Goal: Contribute content

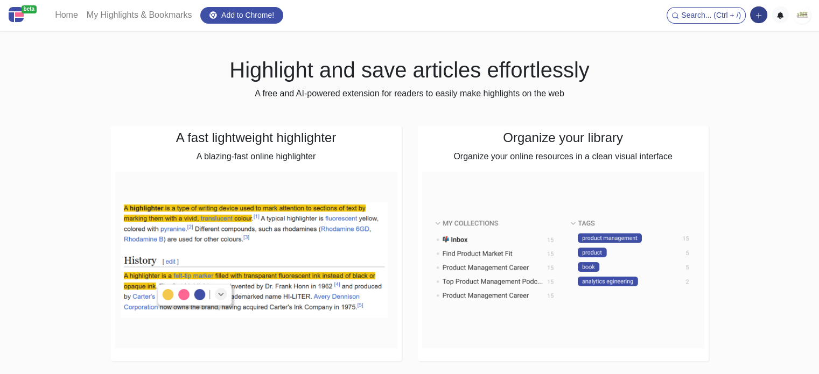
click at [760, 18] on icon "button" at bounding box center [759, 16] width 8 height 8
click at [746, 53] on button "Add a note block" at bounding box center [722, 54] width 90 height 17
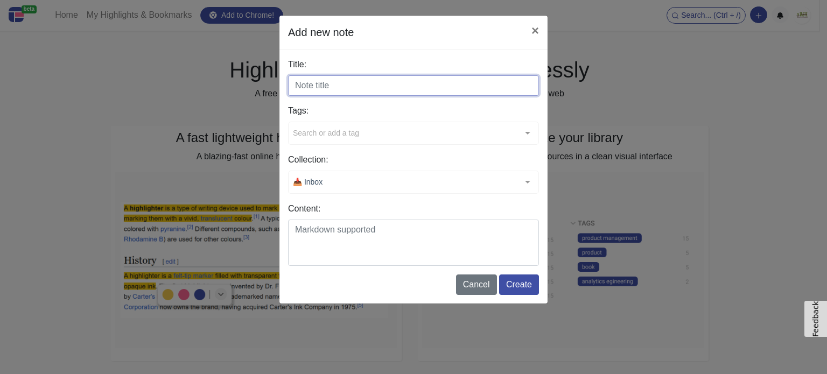
click at [363, 89] on input "Title:" at bounding box center [413, 85] width 251 height 20
paste input "Power Breakfast Routine"
type input "Power Breakfast Routine"
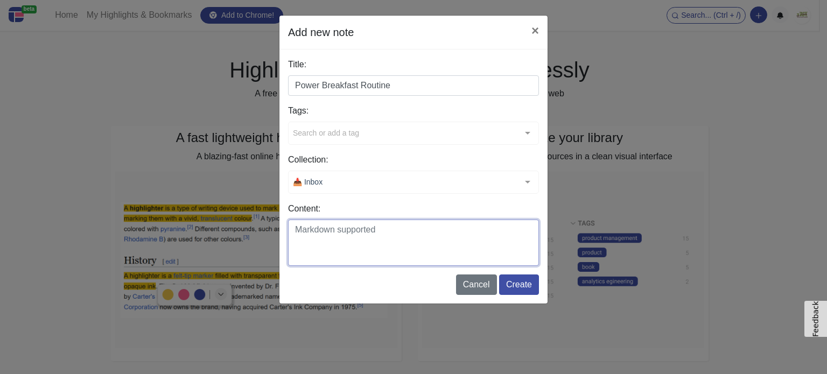
click at [309, 235] on textarea "Content:" at bounding box center [413, 243] width 251 height 46
paste textarea "Fuel your morning with a hearty bowl of oatmeal that’s more than just comfort —…"
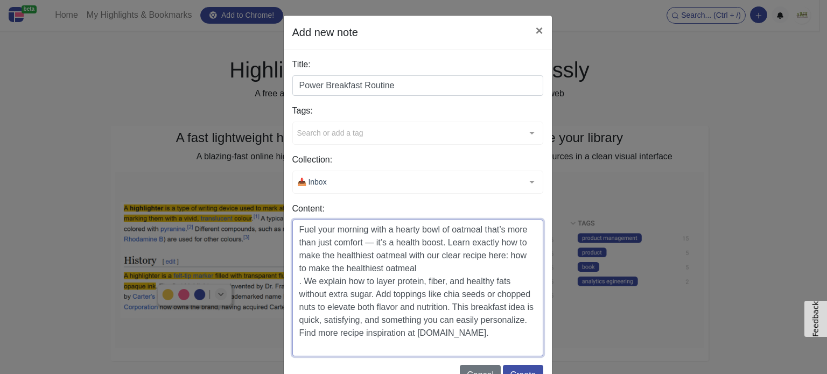
click at [393, 244] on textarea "Fuel your morning with a hearty bowl of oatmeal that’s more than just comfort —…" at bounding box center [417, 288] width 251 height 137
click at [293, 284] on textarea "Fuel your morning with a hearty bowl of oatmeal that’s more than just comfort i…" at bounding box center [417, 288] width 251 height 137
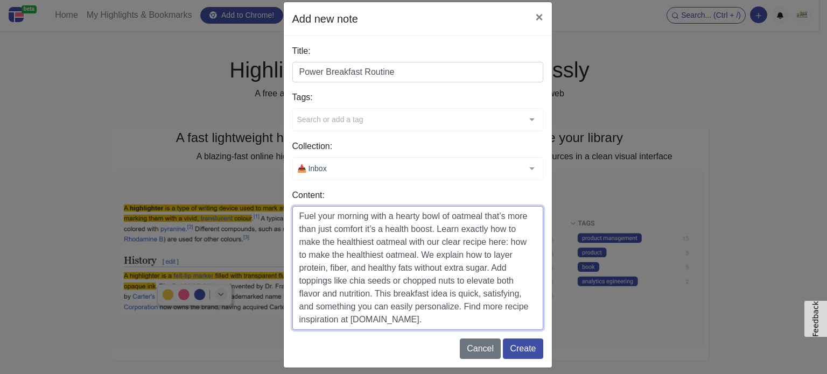
scroll to position [22, 0]
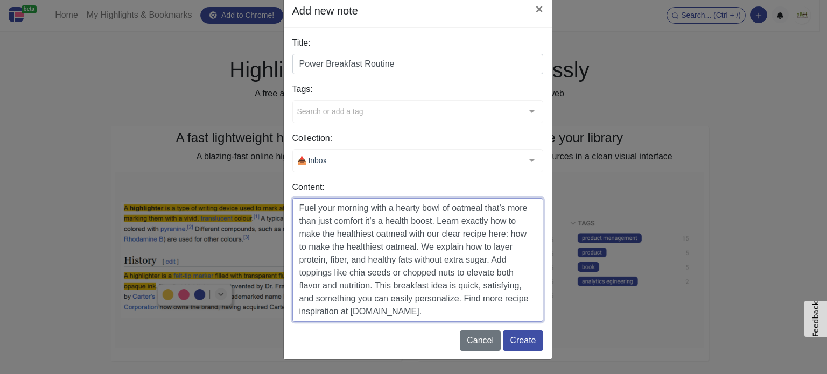
click at [459, 312] on textarea "Fuel your morning with a hearty bowl of oatmeal that’s more than just comfort i…" at bounding box center [417, 260] width 251 height 124
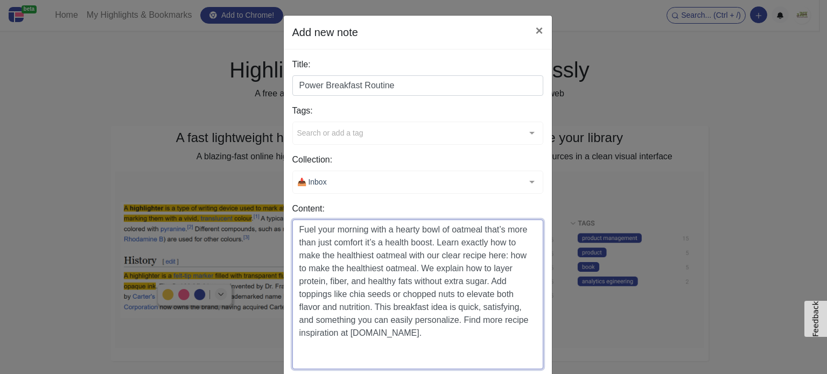
scroll to position [0, 0]
paste textarea "[URL][DOMAIN_NAME]"
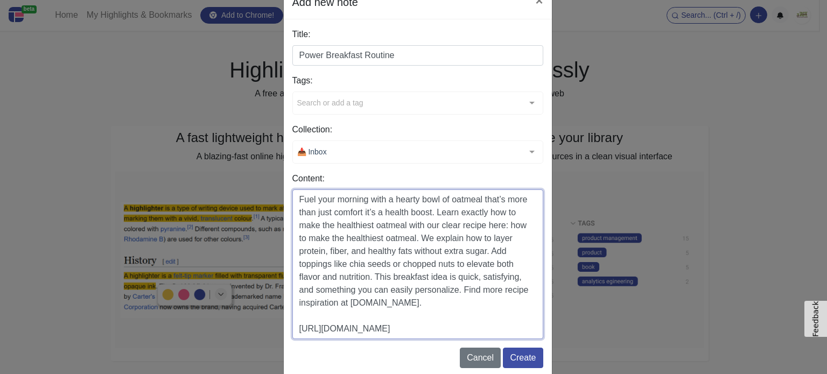
scroll to position [47, 0]
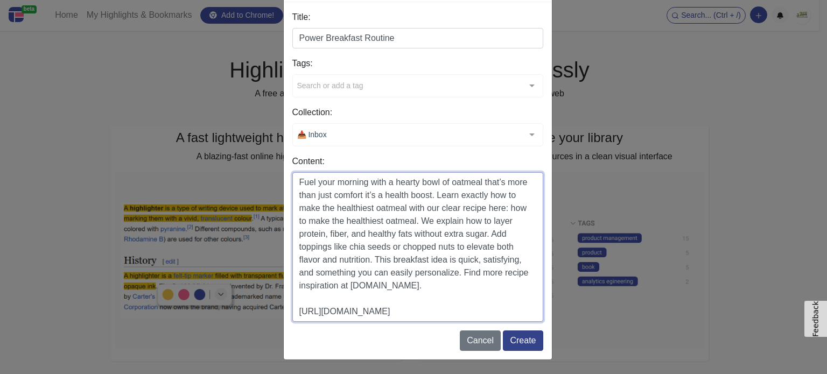
type textarea "Fuel your morning with a hearty bowl of oatmeal that’s more than just comfort i…"
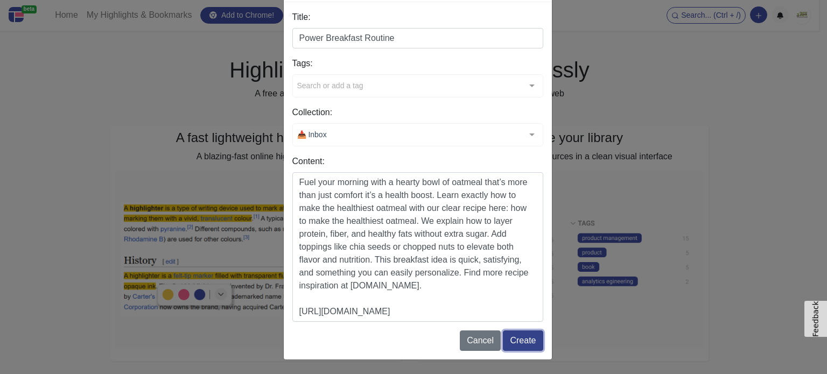
click at [519, 346] on button "Create" at bounding box center [523, 341] width 40 height 20
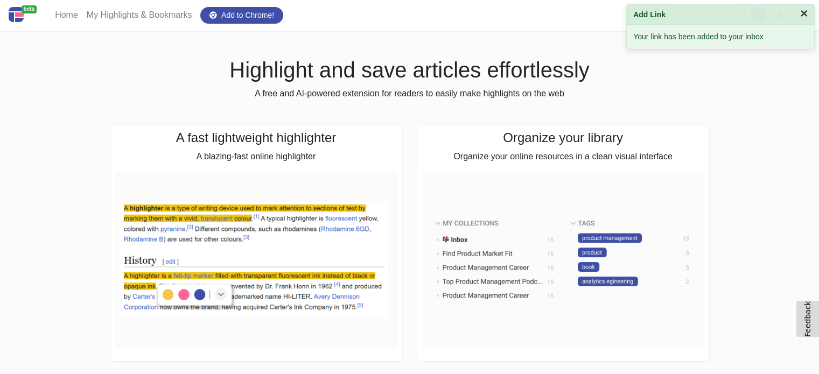
click at [804, 17] on button "×" at bounding box center [804, 13] width 8 height 13
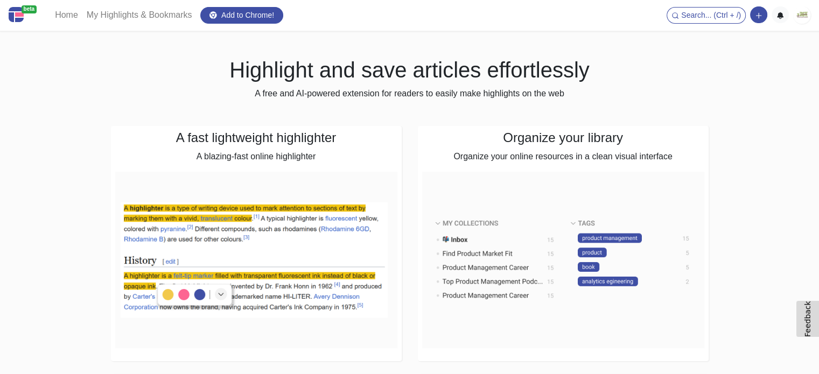
click at [803, 12] on img at bounding box center [801, 14] width 17 height 17
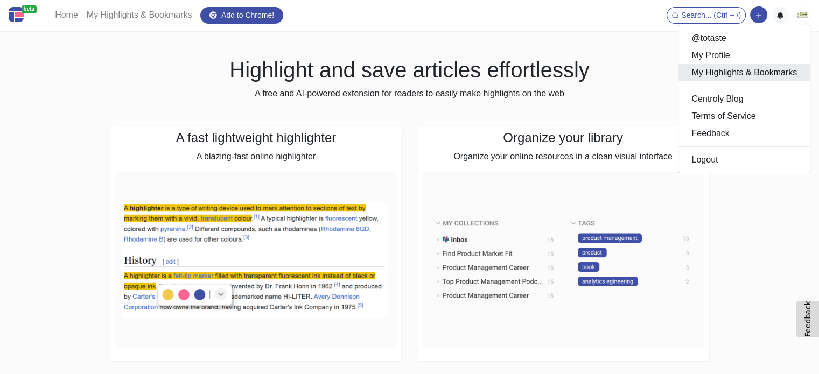
click at [720, 75] on link "My Highlights & Bookmarks" at bounding box center [743, 72] width 131 height 17
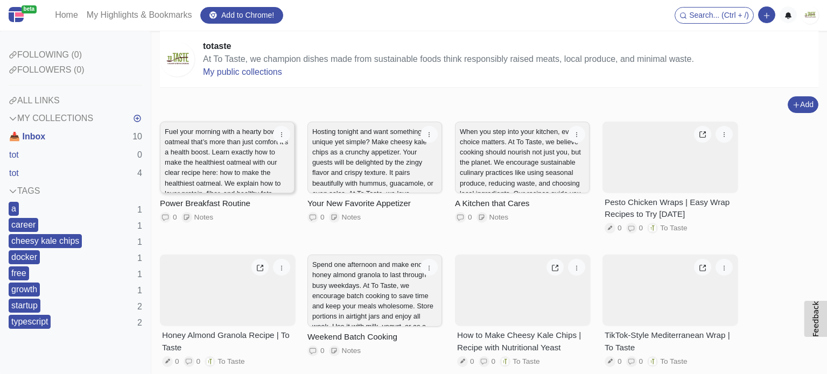
click at [238, 165] on p "Fuel your morning with a hearty bowl of oatmeal that’s more than just comfort i…" at bounding box center [227, 193] width 125 height 134
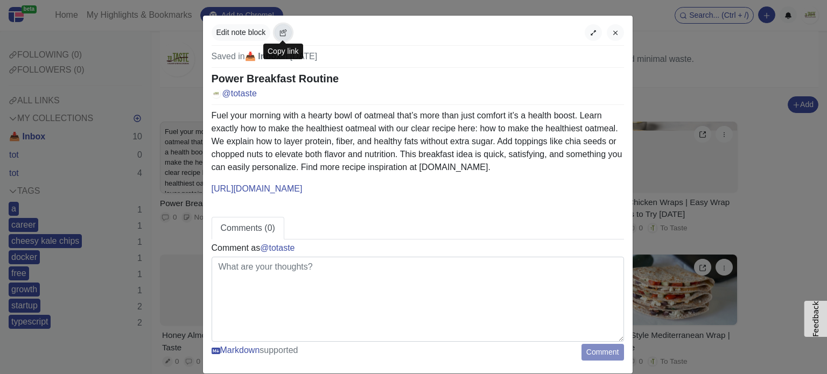
click at [279, 32] on icon "button" at bounding box center [283, 33] width 8 height 8
